Goal: Feedback & Contribution: Submit feedback/report problem

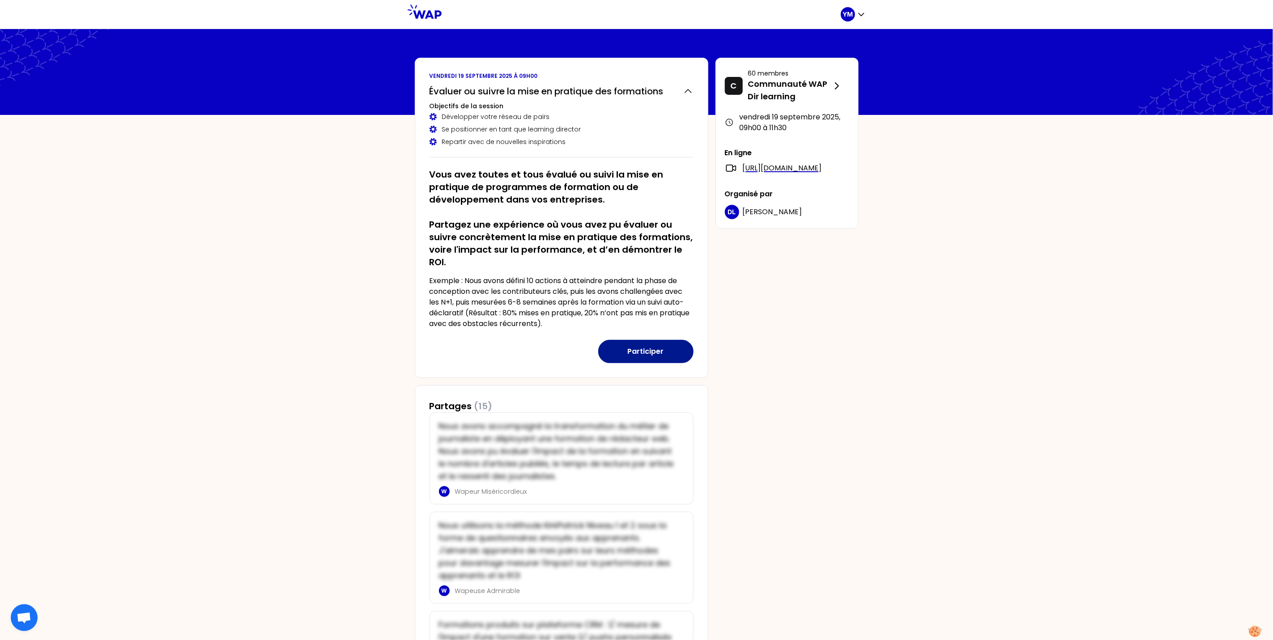
click at [624, 356] on button "Participer" at bounding box center [645, 351] width 95 height 23
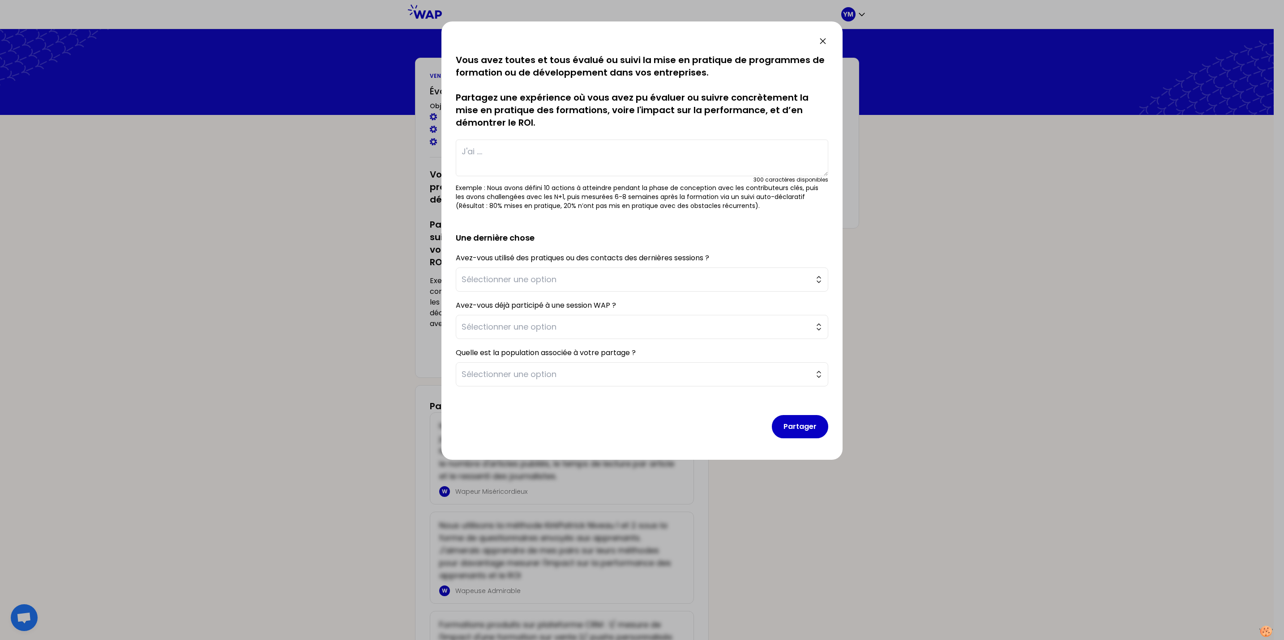
click at [539, 151] on textarea at bounding box center [642, 158] width 372 height 37
type textarea "J"
type textarea "L"
click at [699, 151] on textarea "Je me suis servi des indicateurs d'activité et de satisfaction pour conduire un…" at bounding box center [642, 158] width 372 height 37
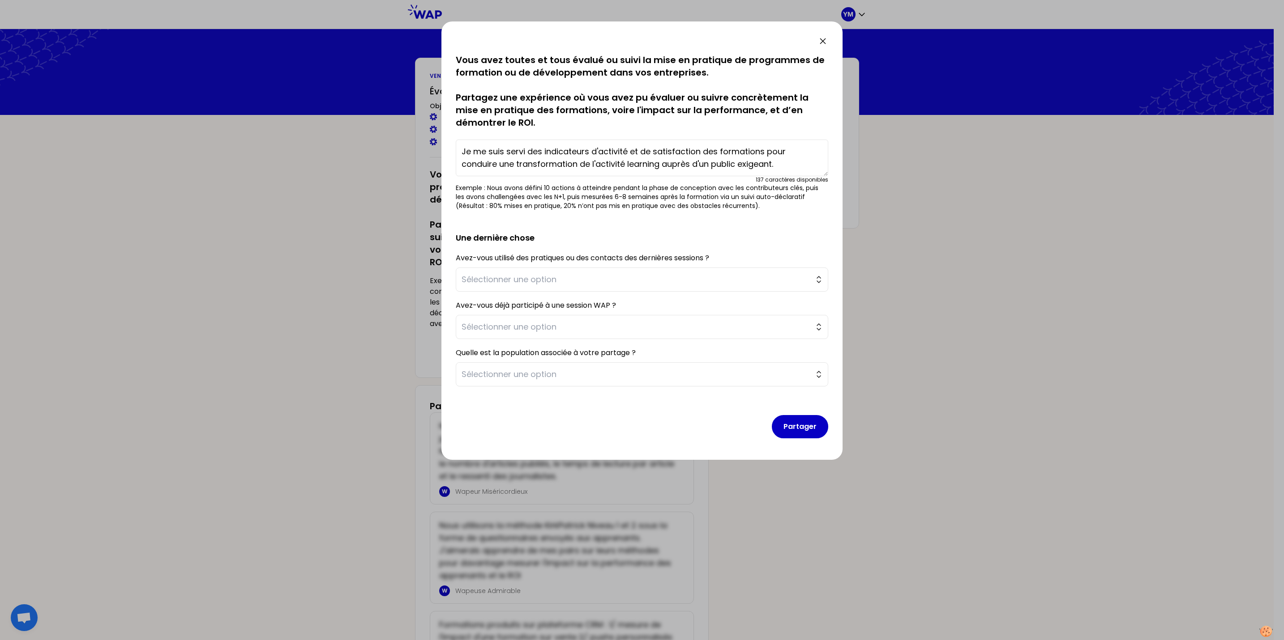
drag, startPoint x: 771, startPoint y: 166, endPoint x: 422, endPoint y: 125, distance: 351.0
click at [422, 125] on div "sauvegardé Vous avez toutes et tous évalué ou suivi la mise en pratique de prog…" at bounding box center [642, 320] width 1284 height 640
click at [795, 164] on textarea "Je me suis servi des indicateurs d'activité et de satisfaction des formations p…" at bounding box center [642, 158] width 372 height 37
click at [578, 279] on span "Sélectionner une option" at bounding box center [635, 279] width 348 height 13
click at [760, 160] on textarea "Je me suis servi des indicateurs d'activité et de satisfaction des formations p…" at bounding box center [642, 158] width 372 height 37
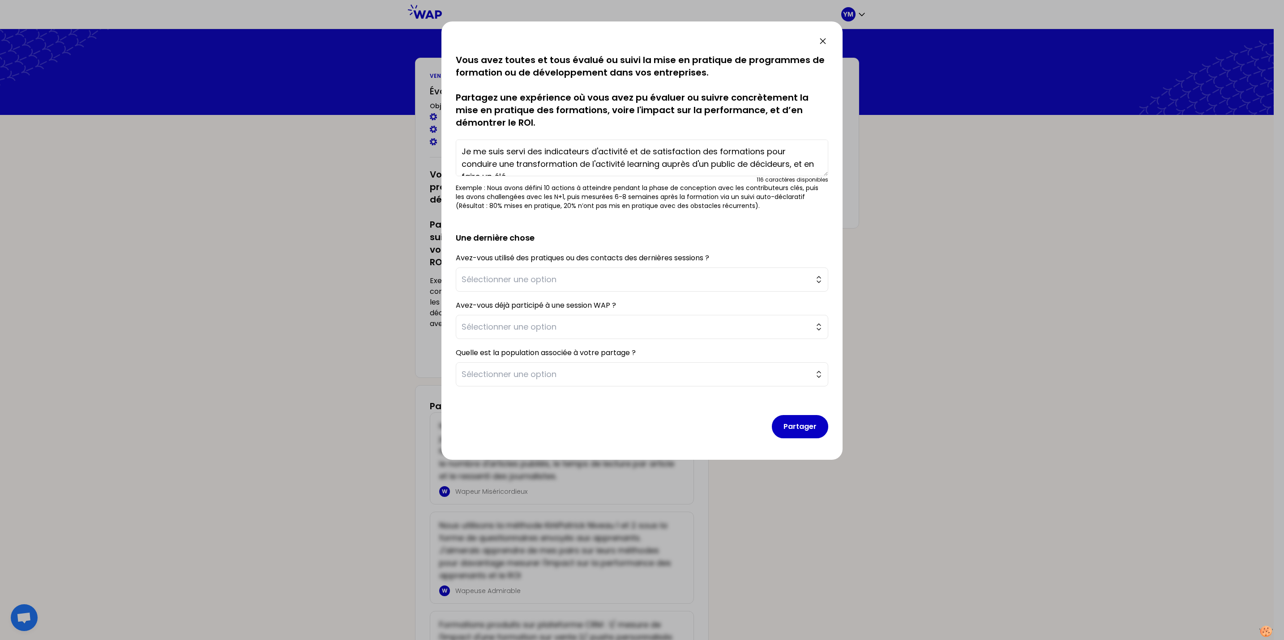
scroll to position [7, 0]
type textarea "Je me suis servi des indicateurs d'activité et de satisfaction des formations p…"
click at [634, 282] on span "Sélectionner une option" at bounding box center [635, 279] width 348 height 13
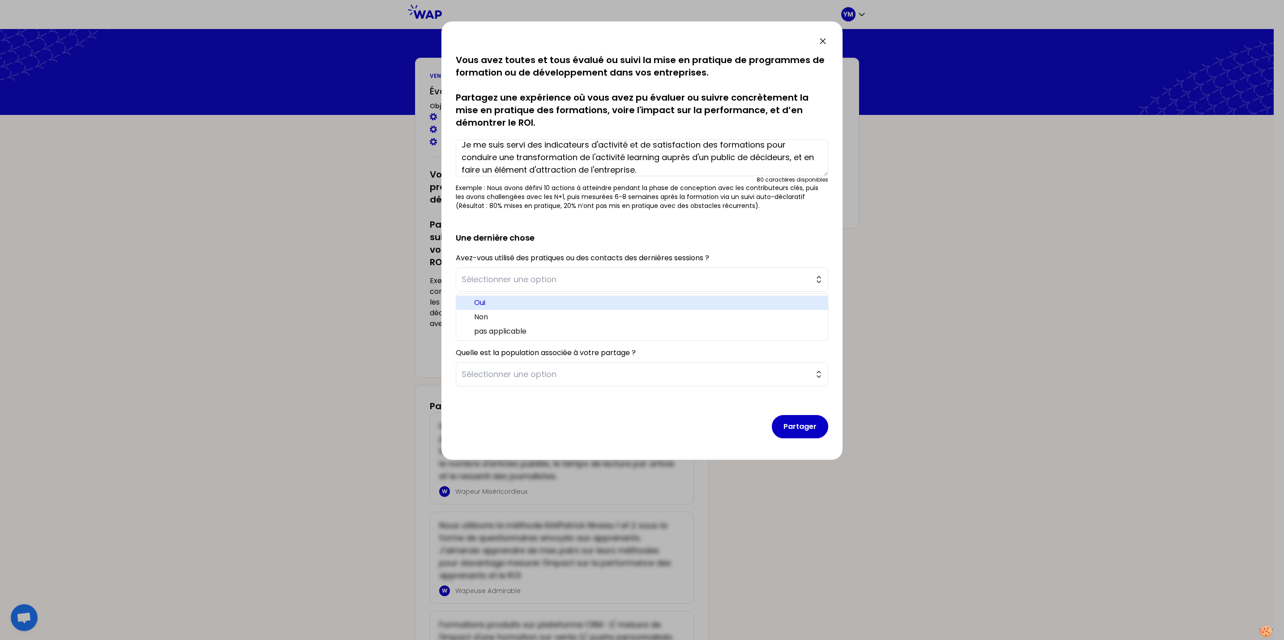
click at [633, 304] on span "Oui" at bounding box center [647, 303] width 346 height 11
click at [624, 330] on span "Sélectionner une option" at bounding box center [635, 327] width 348 height 13
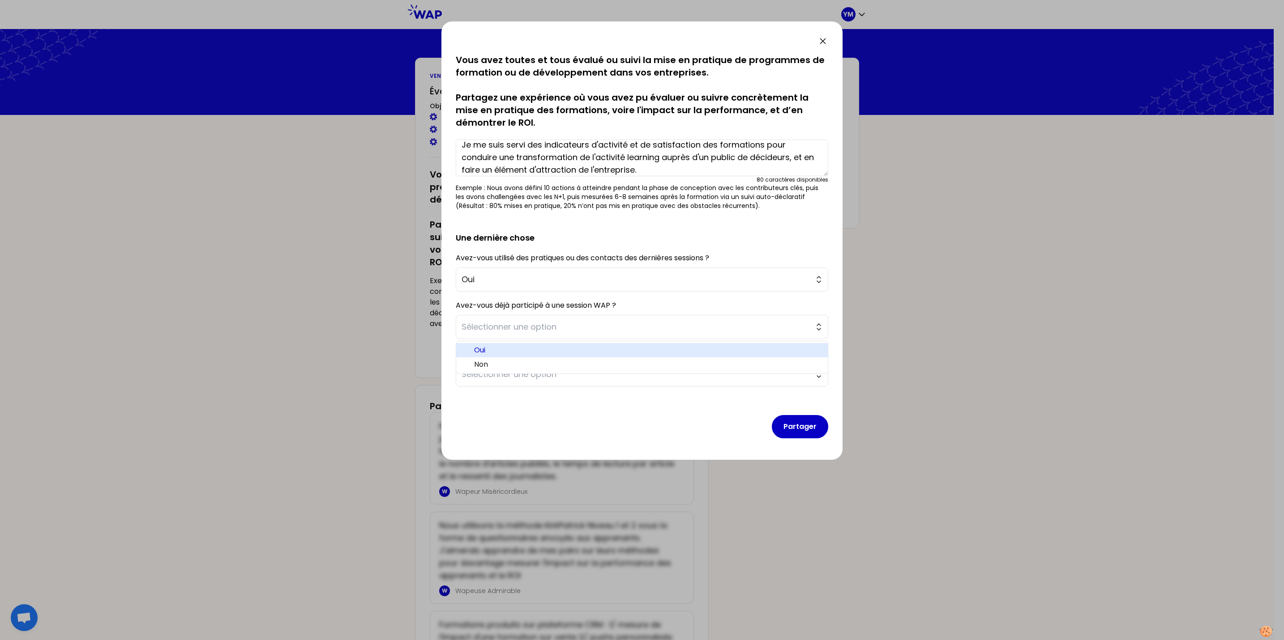
click at [622, 353] on span "Oui" at bounding box center [647, 350] width 346 height 11
click at [619, 379] on span "Sélectionner une option" at bounding box center [635, 374] width 348 height 13
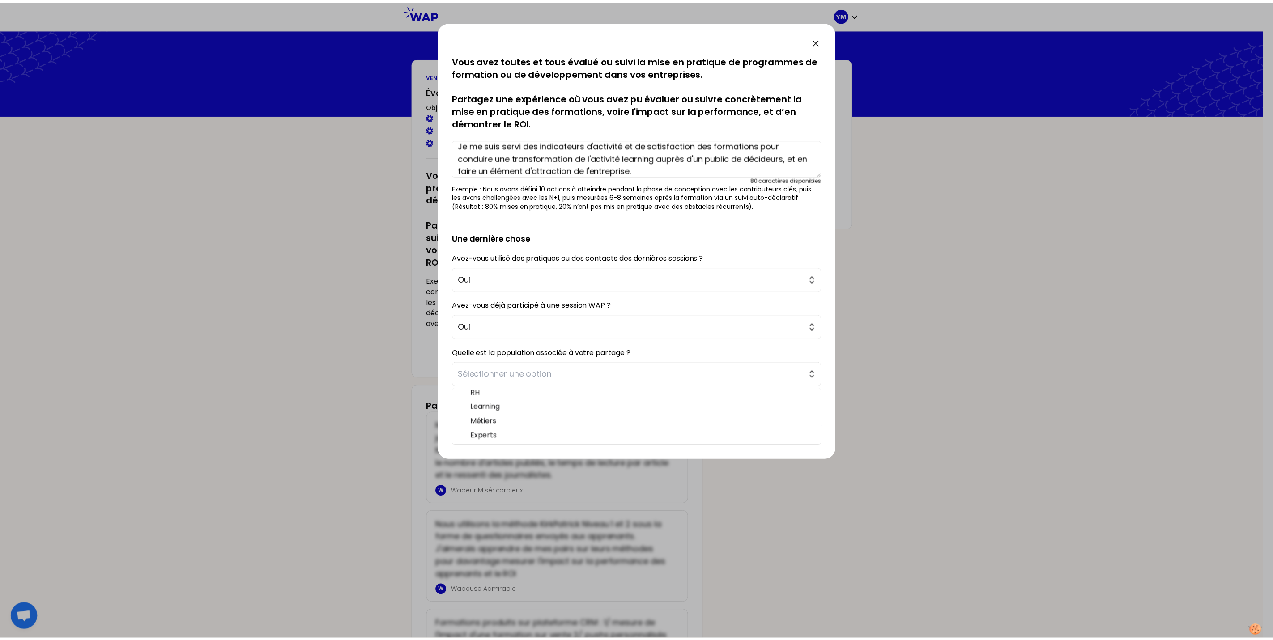
scroll to position [0, 0]
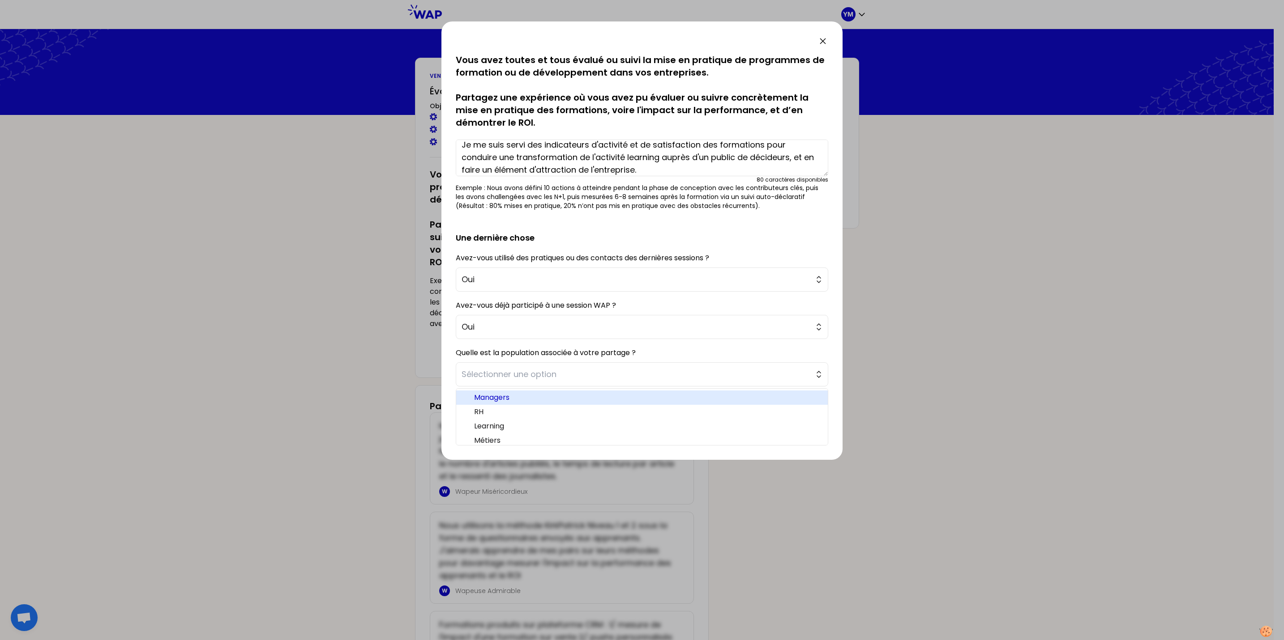
click at [698, 403] on span "Managers" at bounding box center [647, 397] width 346 height 11
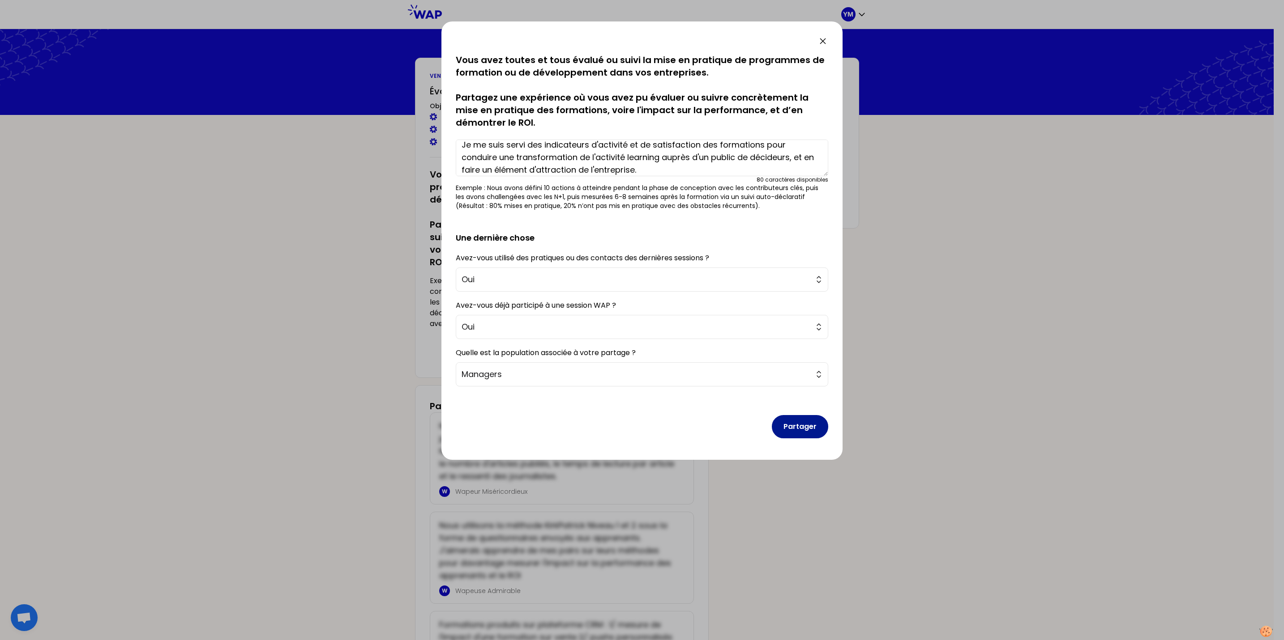
click at [784, 427] on button "Partager" at bounding box center [800, 426] width 56 height 23
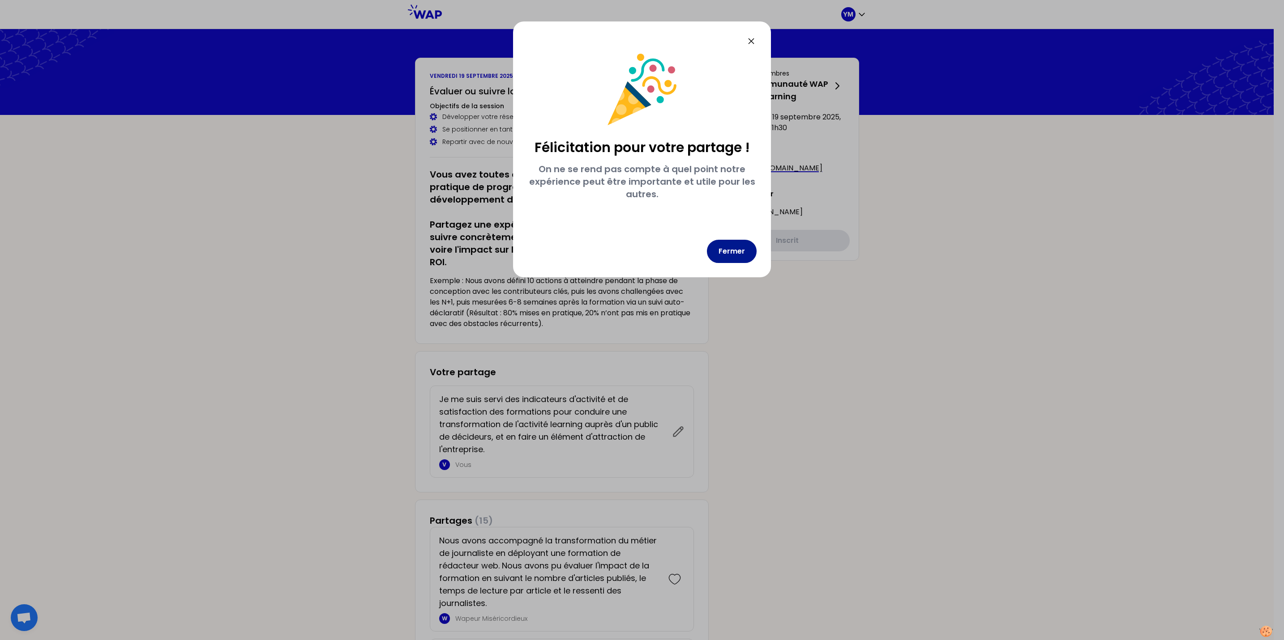
click at [738, 257] on button "Fermer" at bounding box center [732, 251] width 50 height 23
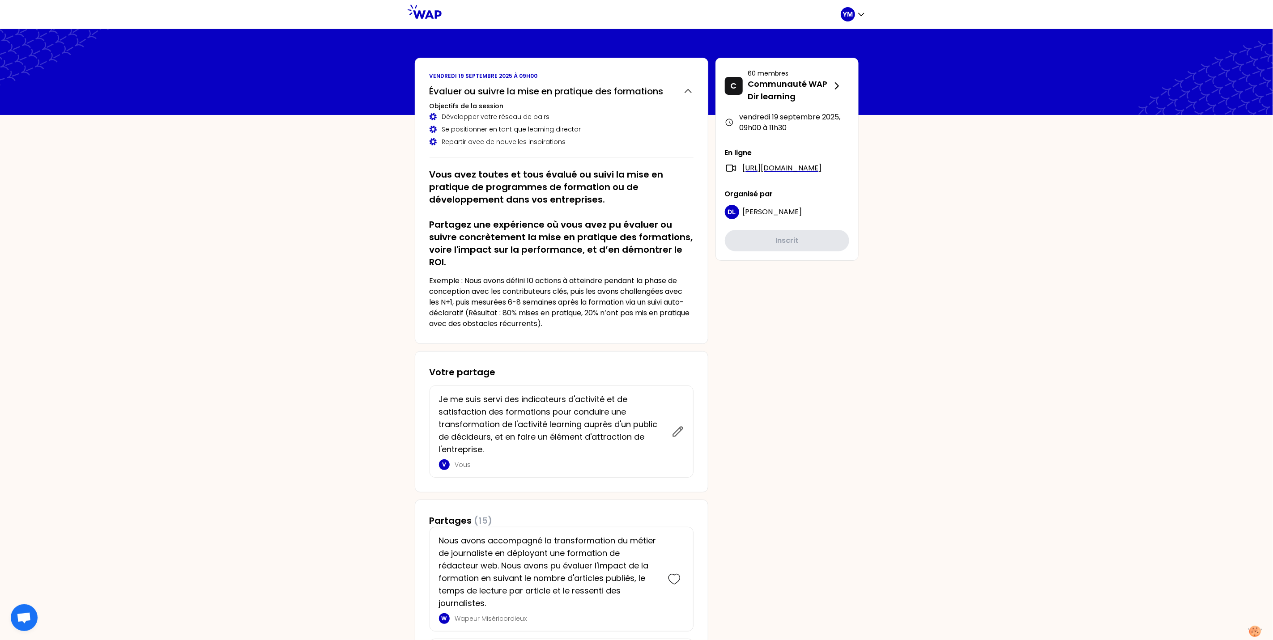
click at [702, 442] on div "Votre partage Je me suis servi des indicateurs d'activité et de satisfaction de…" at bounding box center [562, 421] width 294 height 141
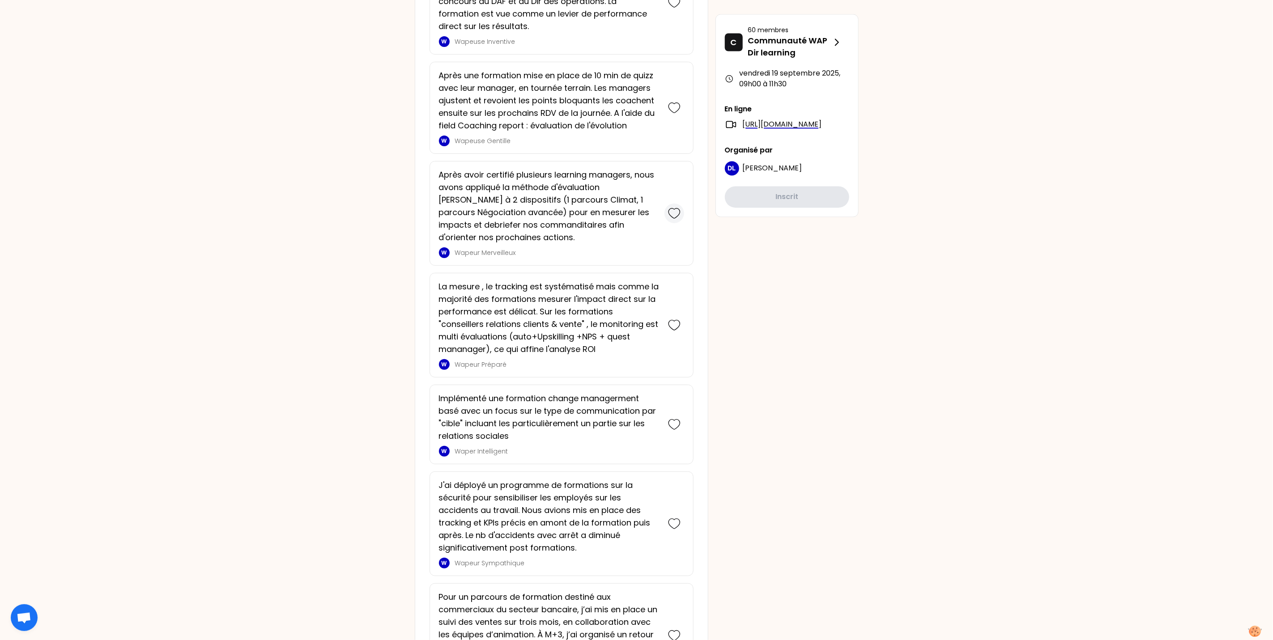
scroll to position [1235, 0]
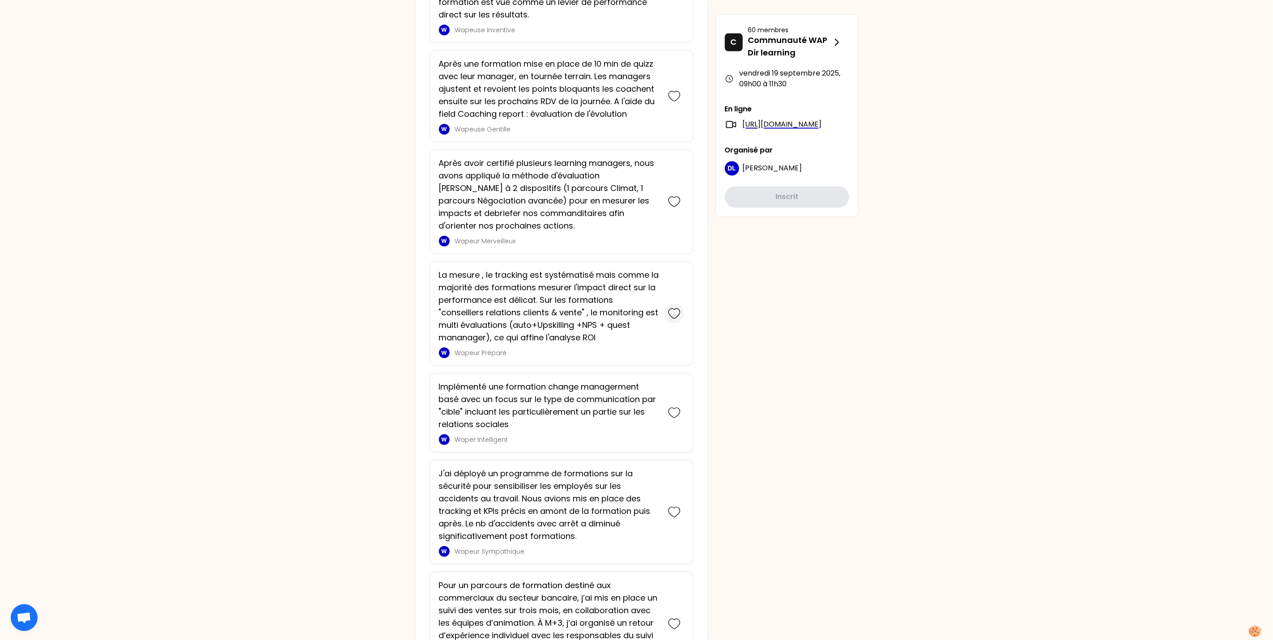
click at [676, 311] on icon at bounding box center [674, 314] width 11 height 10
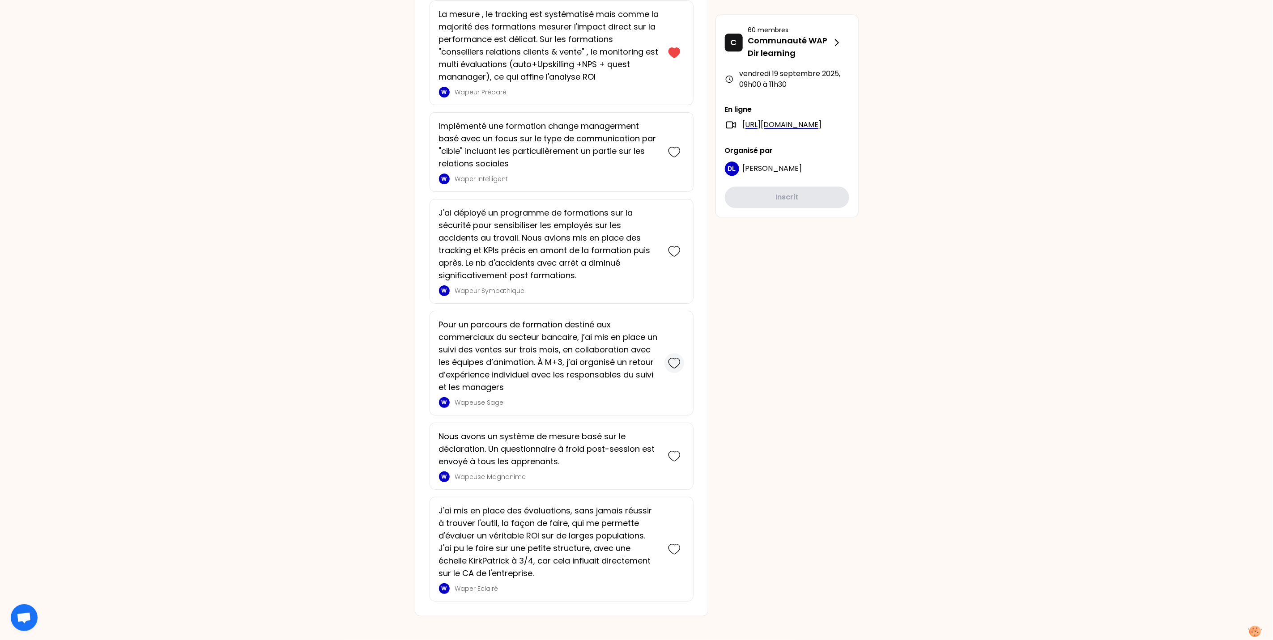
scroll to position [1652, 0]
click at [672, 545] on icon at bounding box center [674, 548] width 13 height 13
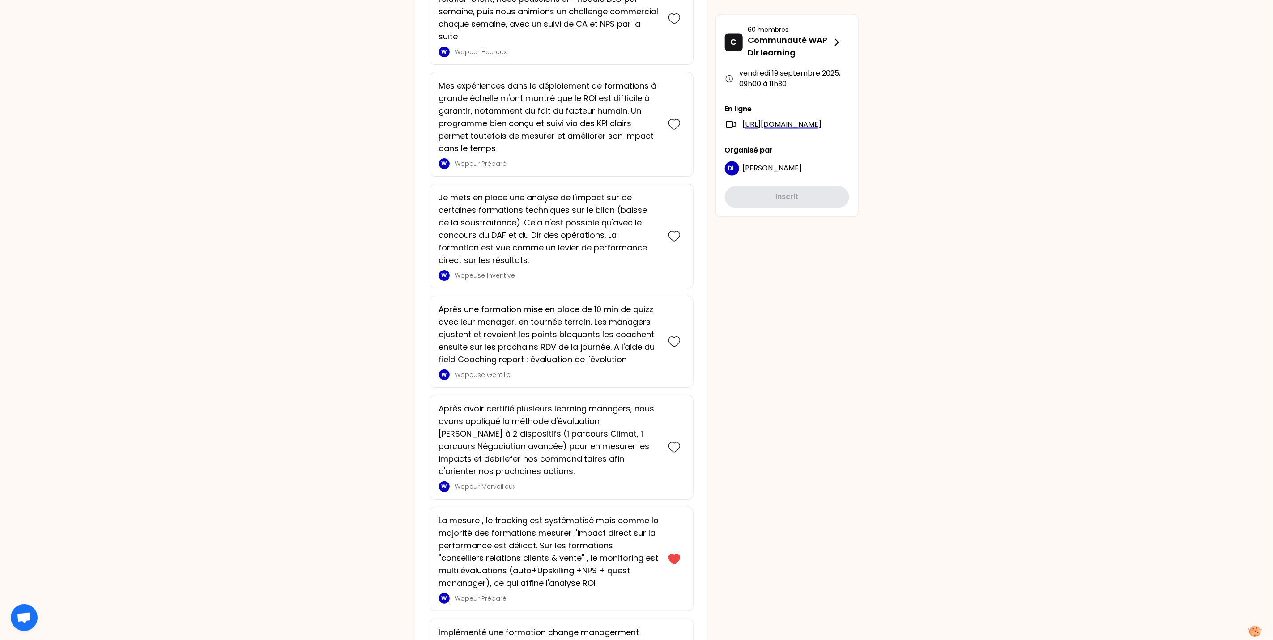
scroll to position [1254, 0]
click at [669, 445] on icon at bounding box center [674, 449] width 11 height 10
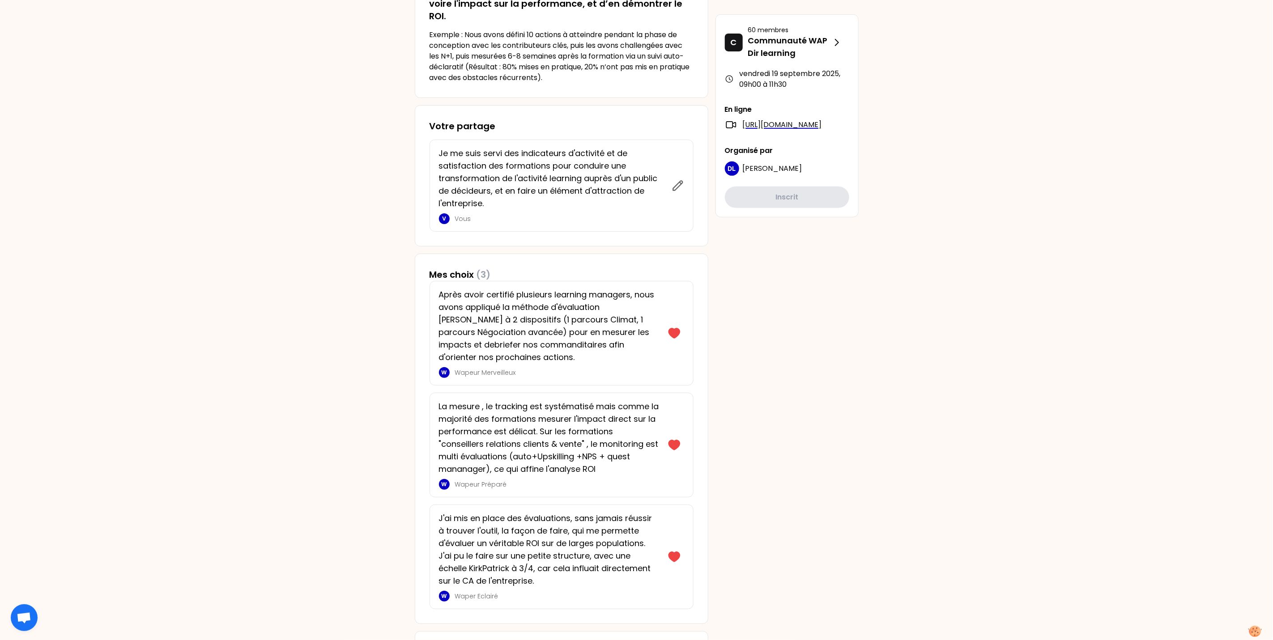
scroll to position [0, 0]
